Goal: Entertainment & Leisure: Browse casually

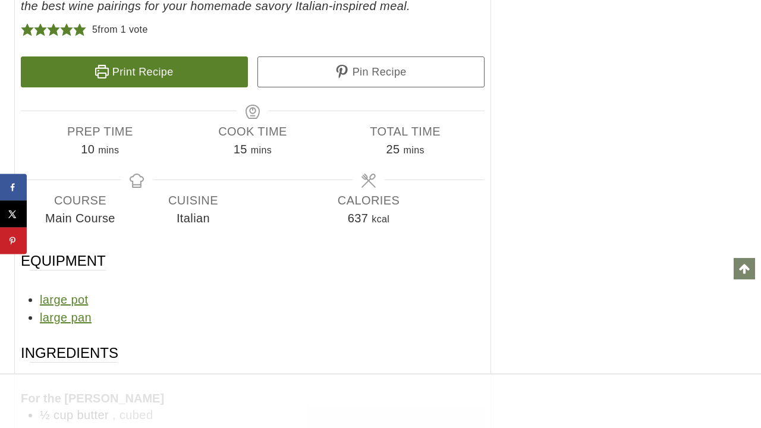
scroll to position [8869, 0]
